Goal: Task Accomplishment & Management: Use online tool/utility

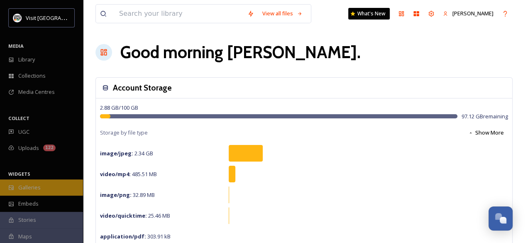
scroll to position [75, 0]
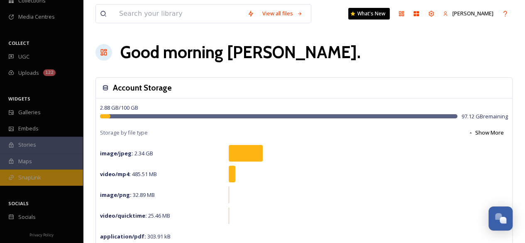
click at [45, 174] on div "SnapLink" at bounding box center [41, 177] width 83 height 16
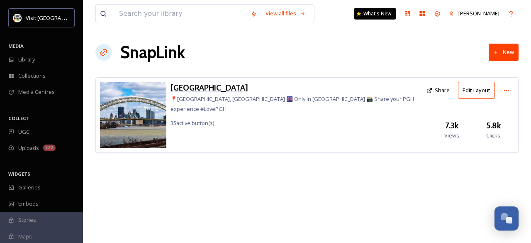
click at [188, 88] on h3 "[GEOGRAPHIC_DATA]" at bounding box center [297, 88] width 252 height 12
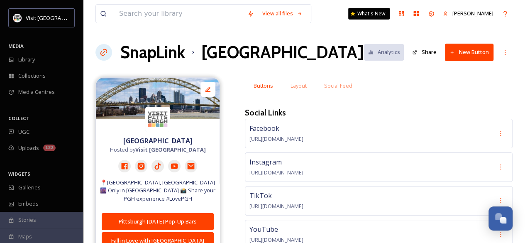
click at [472, 51] on button "New Button" at bounding box center [469, 52] width 49 height 17
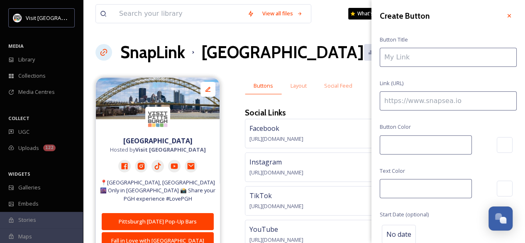
type input "#fe4100"
type input "#ffffff"
click at [452, 57] on input at bounding box center [448, 57] width 137 height 19
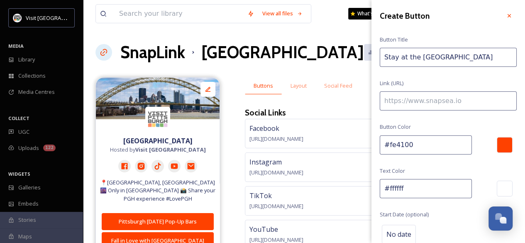
type input "Stay at the [GEOGRAPHIC_DATA]"
click at [423, 105] on input at bounding box center [448, 100] width 137 height 19
paste input "[URL][DOMAIN_NAME]"
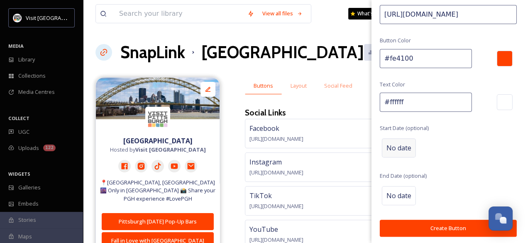
type input "[URL][DOMAIN_NAME]"
click at [403, 143] on span "No date" at bounding box center [398, 148] width 25 height 10
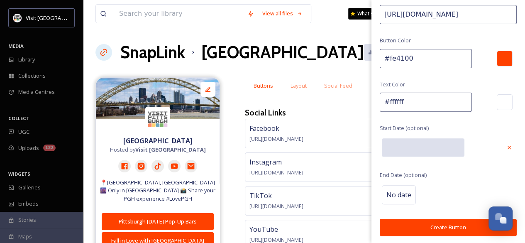
scroll to position [86, 0]
click at [403, 143] on input "text" at bounding box center [423, 148] width 83 height 18
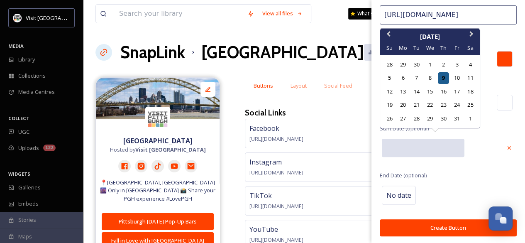
click at [445, 79] on div "9" at bounding box center [443, 77] width 11 height 11
type input "[DATE]"
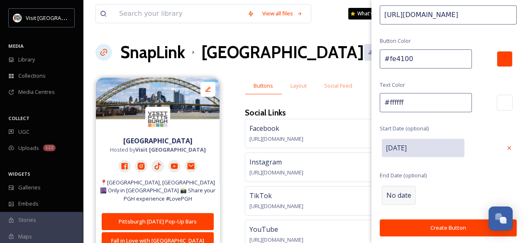
click at [394, 187] on div "No date" at bounding box center [399, 195] width 34 height 19
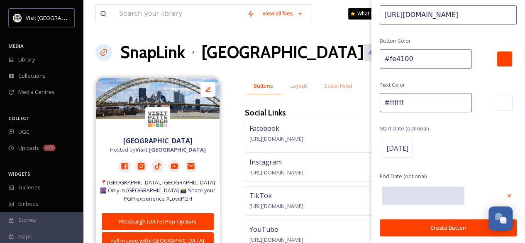
click at [392, 193] on input "text" at bounding box center [423, 195] width 83 height 18
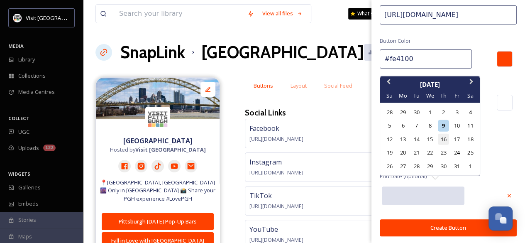
click at [442, 141] on div "16" at bounding box center [443, 138] width 11 height 11
type input "[DATE]"
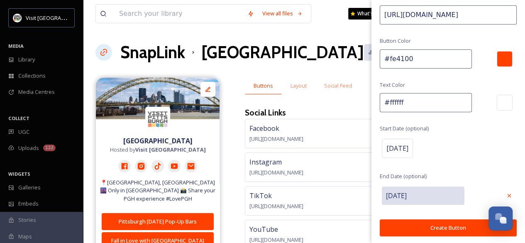
click at [434, 225] on button "Create Button" at bounding box center [448, 227] width 137 height 17
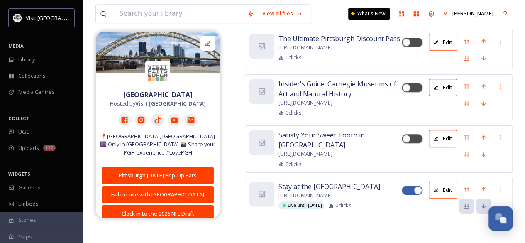
scroll to position [3716, 0]
click at [466, 188] on icon at bounding box center [466, 188] width 5 height 5
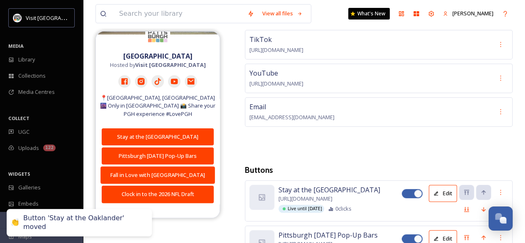
scroll to position [39, 0]
